Goal: Information Seeking & Learning: Learn about a topic

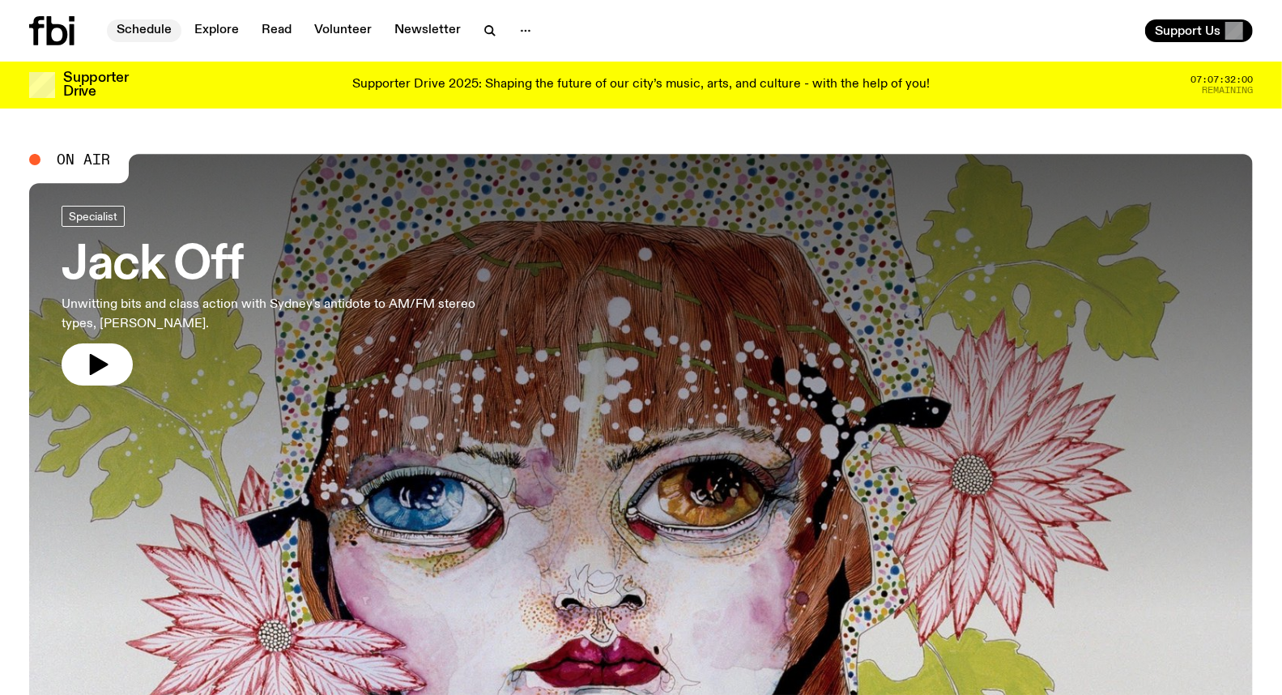
click at [152, 22] on link "Schedule" at bounding box center [144, 30] width 75 height 23
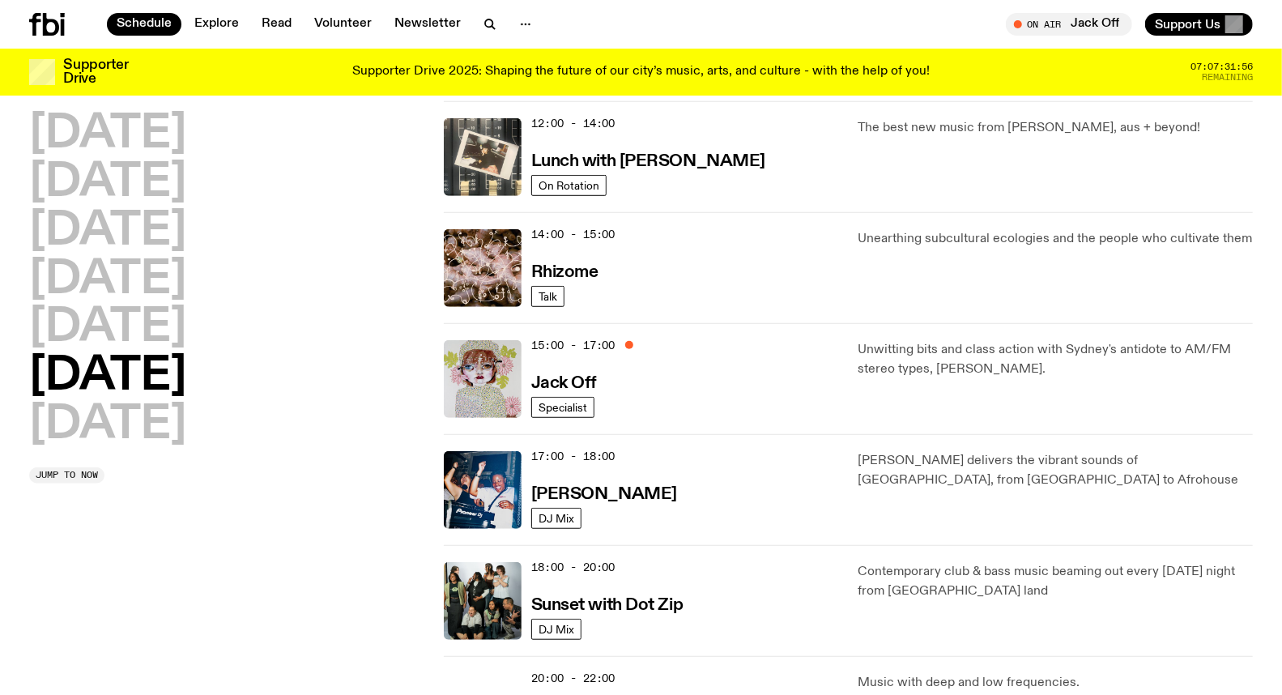
scroll to position [626, 0]
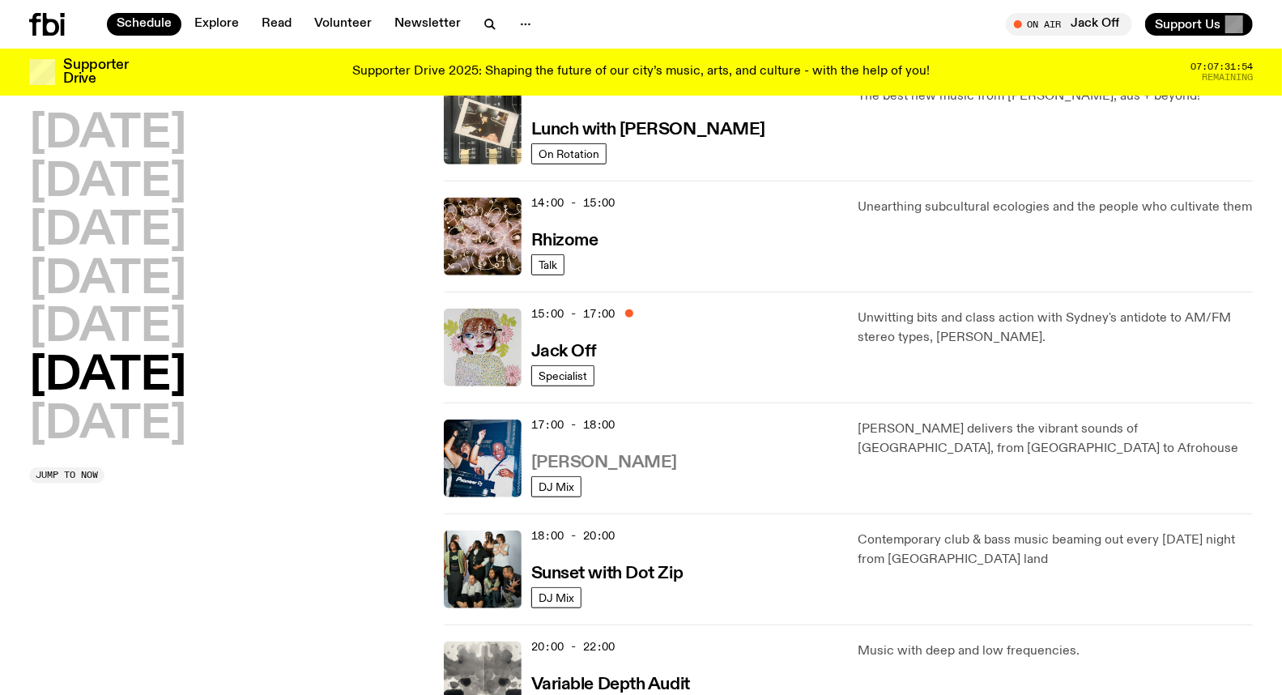
click at [557, 455] on h3 "[PERSON_NAME]" at bounding box center [604, 462] width 146 height 17
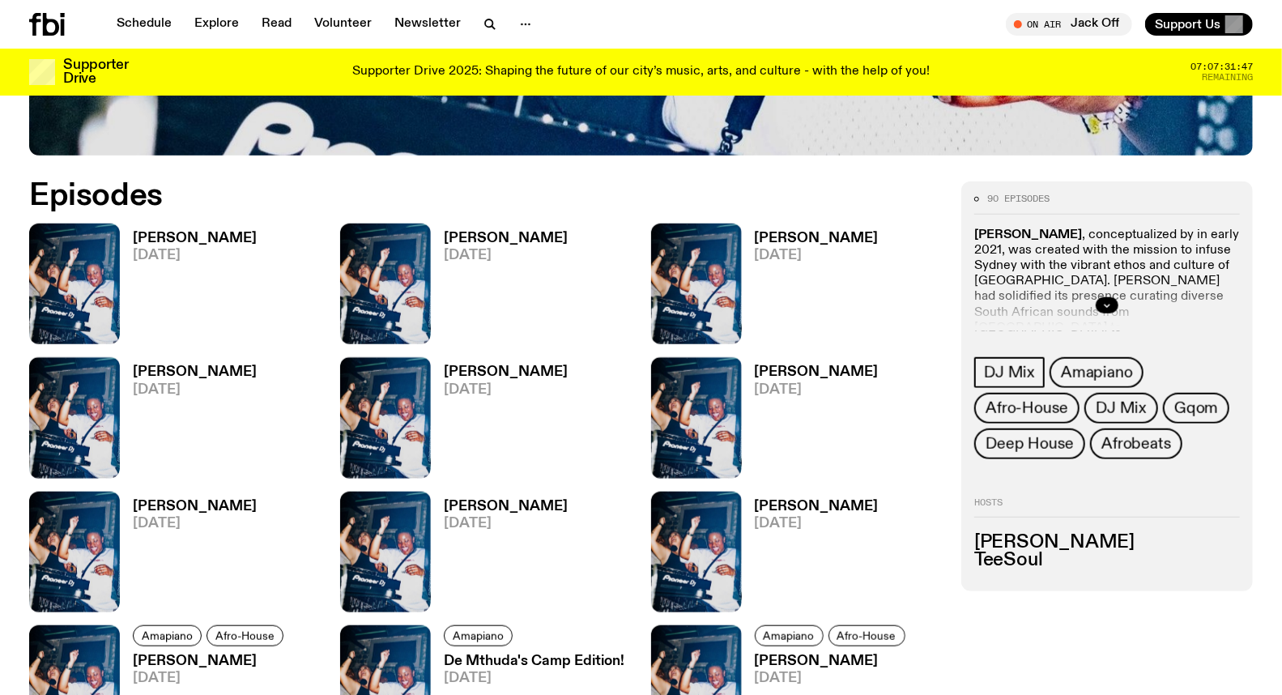
scroll to position [804, 0]
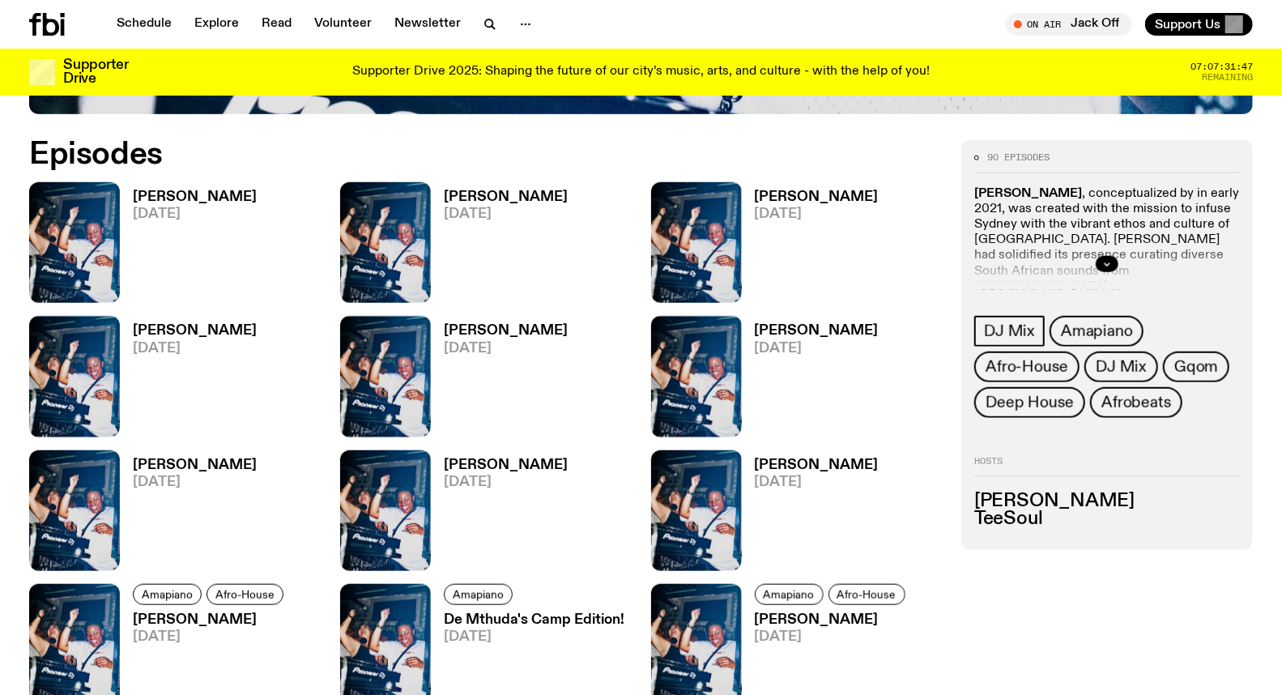
click at [1095, 259] on div at bounding box center [1108, 264] width 266 height 52
click at [1097, 259] on button "button" at bounding box center [1107, 264] width 23 height 16
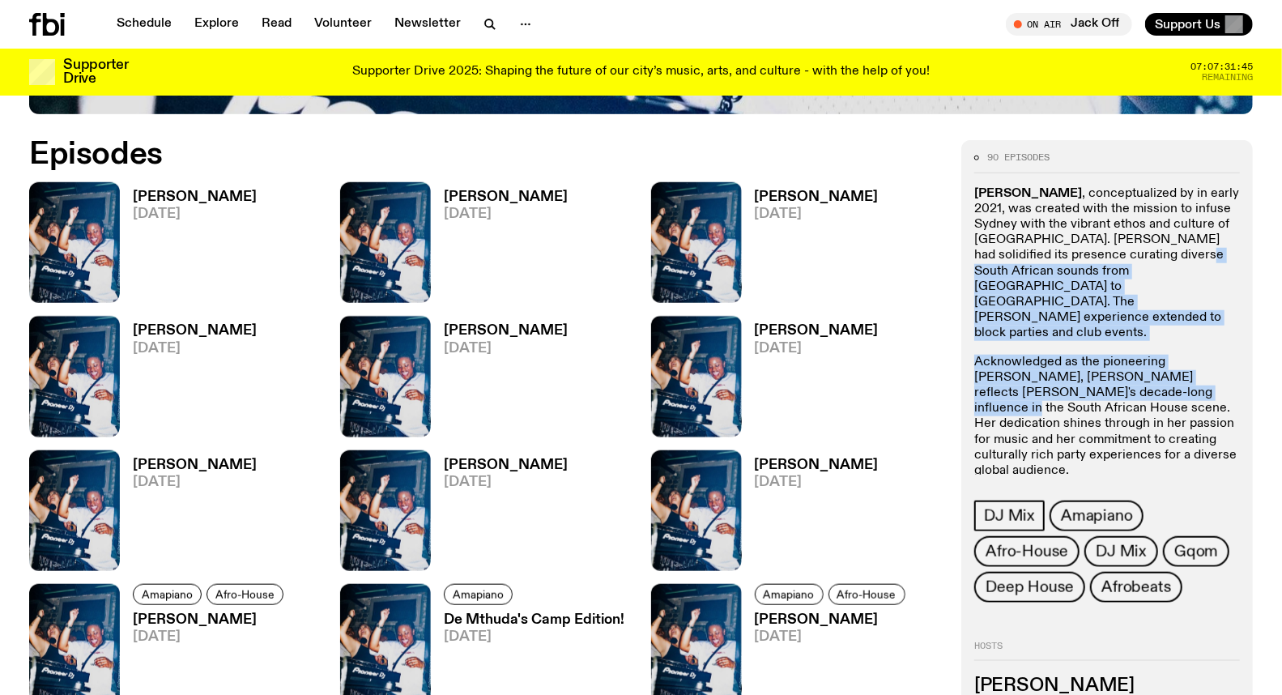
drag, startPoint x: 1105, startPoint y: 259, endPoint x: 1137, endPoint y: 352, distance: 98.4
click at [1137, 352] on div "[PERSON_NAME] , conceptualized by in early 2021, was created with the mission t…" at bounding box center [1108, 368] width 266 height 365
click at [1137, 355] on p "Acknowledged as the pioneering [PERSON_NAME], [PERSON_NAME] reflects [PERSON_NA…" at bounding box center [1108, 417] width 266 height 125
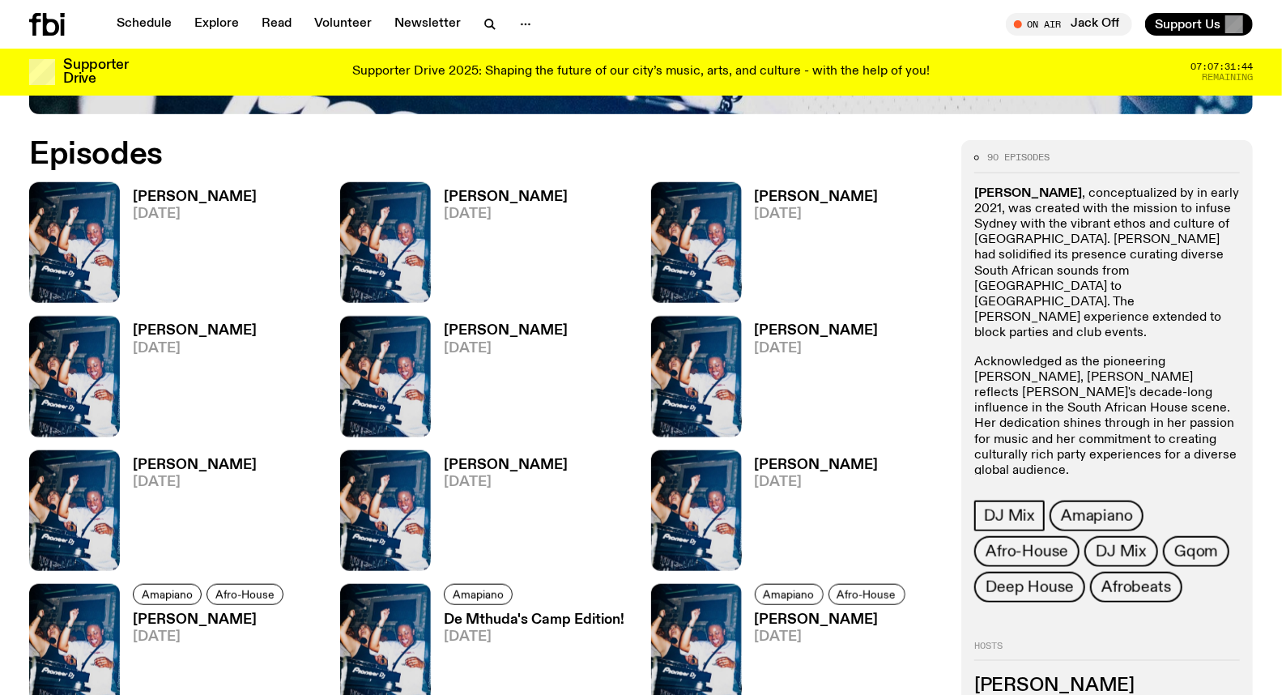
click at [1120, 355] on p "Acknowledged as the pioneering [PERSON_NAME], [PERSON_NAME] reflects [PERSON_NA…" at bounding box center [1108, 417] width 266 height 125
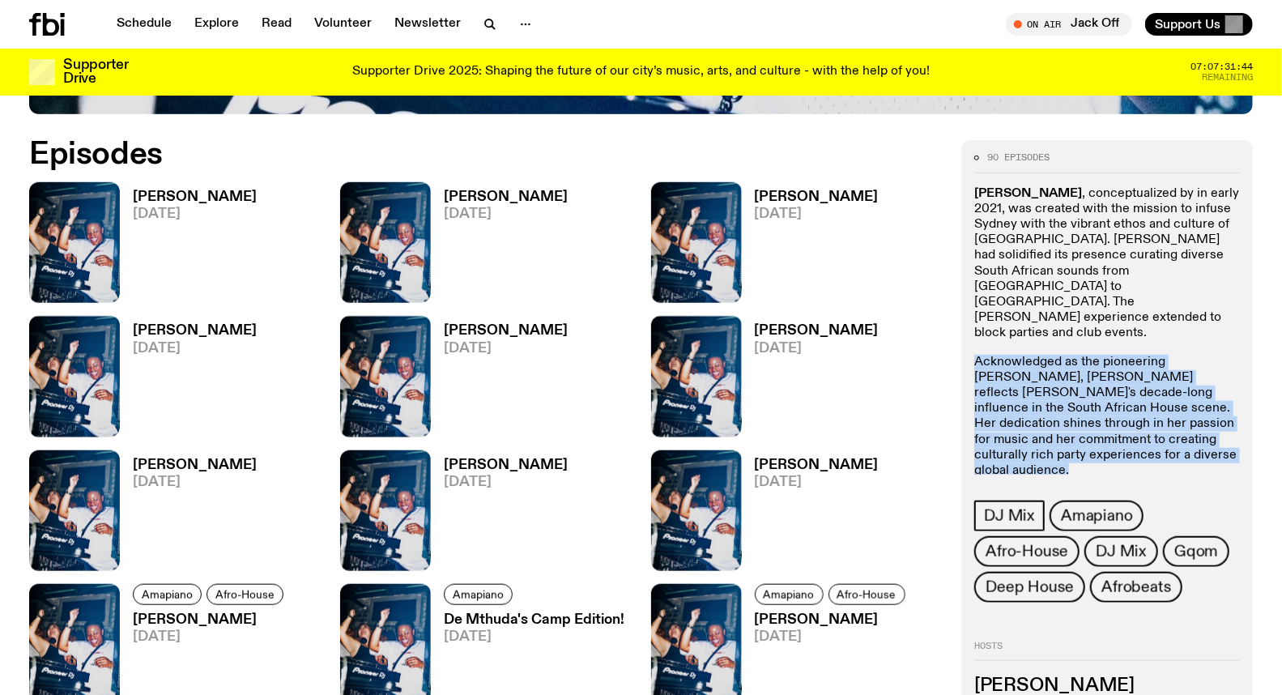
click at [1119, 355] on p "Acknowledged as the pioneering [PERSON_NAME], [PERSON_NAME] reflects [PERSON_NA…" at bounding box center [1108, 417] width 266 height 125
